Goal: Understand process/instructions

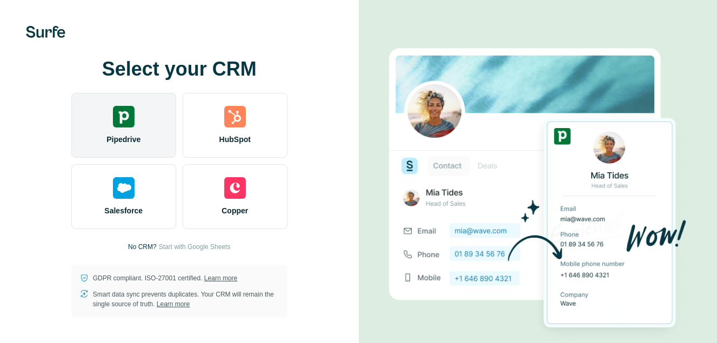
click at [121, 110] on img at bounding box center [124, 117] width 22 height 22
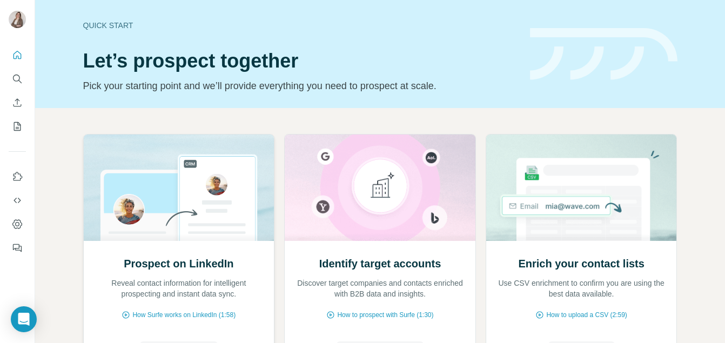
scroll to position [108, 0]
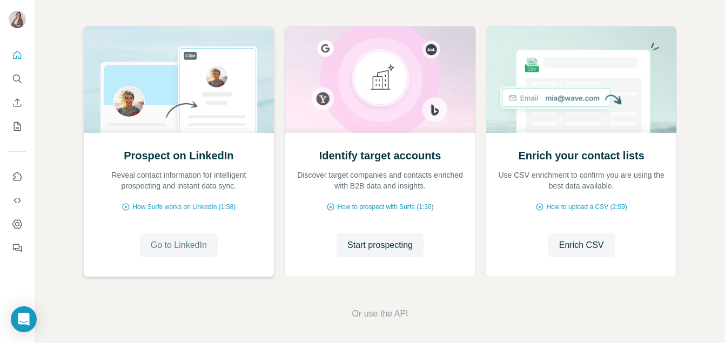
click at [185, 242] on span "Go to LinkedIn" at bounding box center [179, 245] width 56 height 13
